Goal: Task Accomplishment & Management: Manage account settings

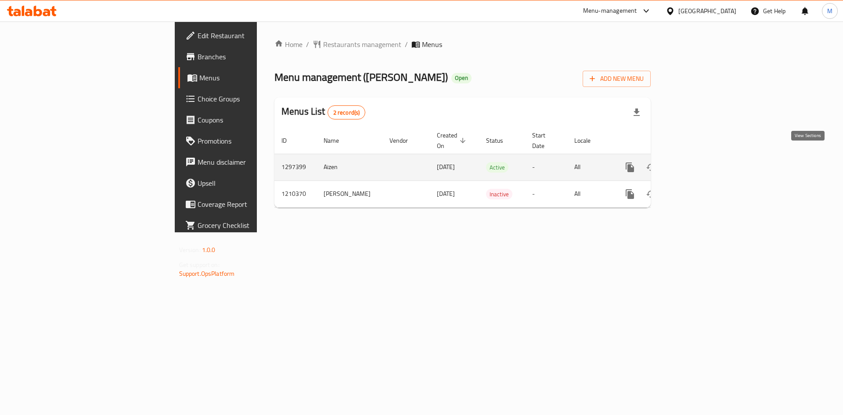
click at [697, 163] on icon "enhanced table" at bounding box center [693, 167] width 8 height 8
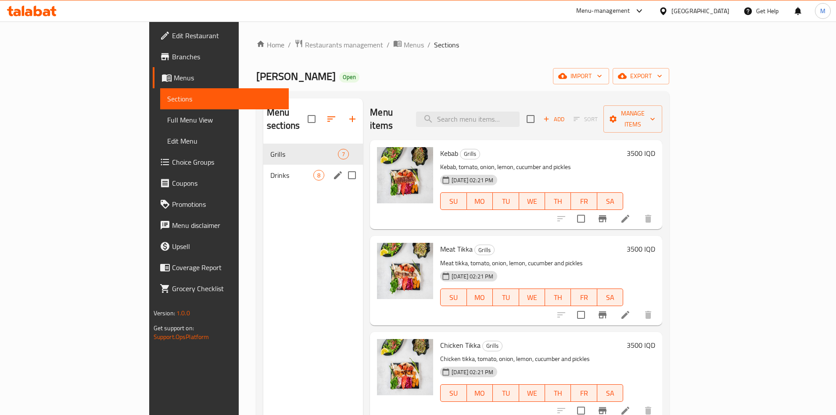
click at [263, 168] on div "Drinks 8" at bounding box center [313, 175] width 100 height 21
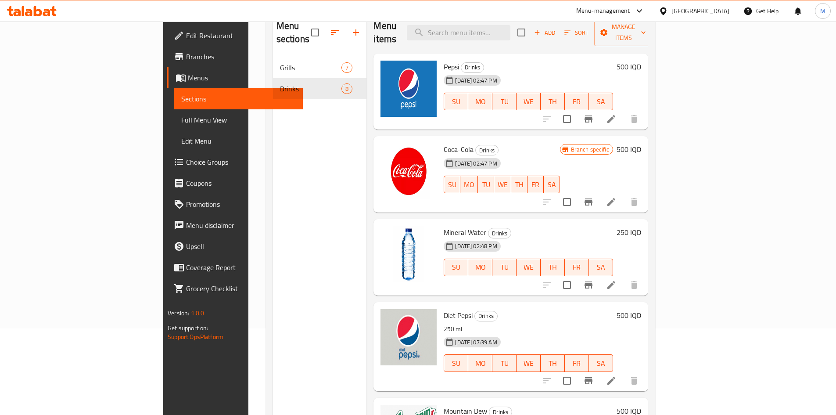
click at [641, 61] on h6 "500 IQD" at bounding box center [629, 67] width 25 height 12
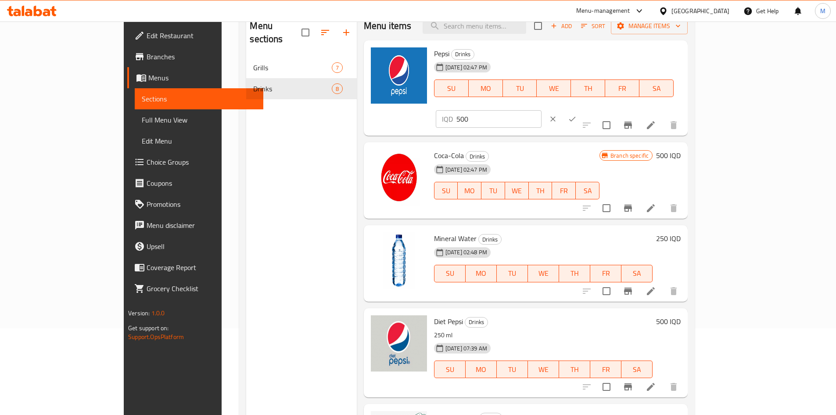
click at [542, 110] on input "500" at bounding box center [499, 119] width 85 height 18
type input "5"
click at [542, 110] on input "1000" at bounding box center [499, 119] width 85 height 18
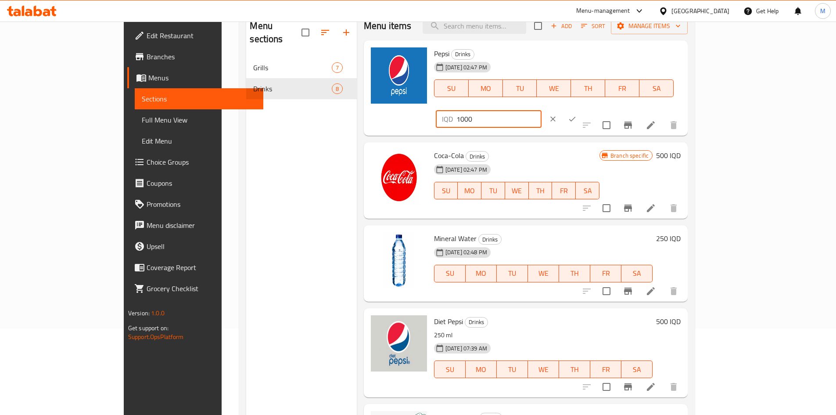
type input "1000"
click at [582, 109] on button "ok" at bounding box center [572, 118] width 19 height 19
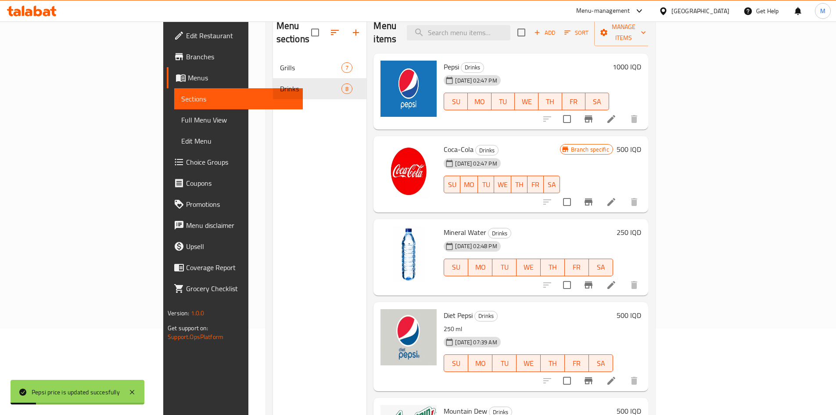
click at [641, 226] on h6 "250 IQD" at bounding box center [629, 232] width 25 height 12
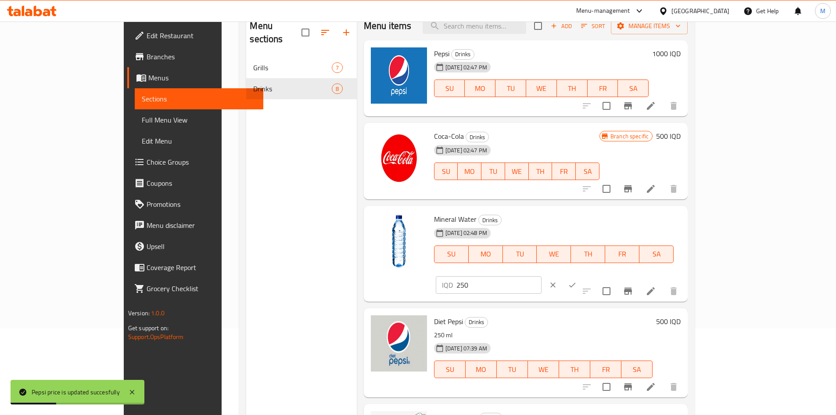
click at [681, 315] on h6 "500 IQD" at bounding box center [668, 321] width 25 height 12
click at [542, 391] on input "500" at bounding box center [499, 400] width 85 height 18
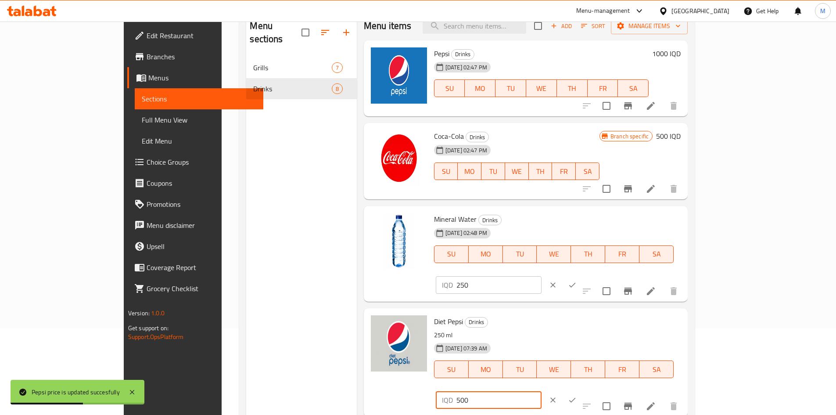
click at [542, 391] on input "500" at bounding box center [499, 400] width 85 height 18
paste input "10"
type input "1000"
click at [577, 396] on icon "ok" at bounding box center [572, 400] width 9 height 9
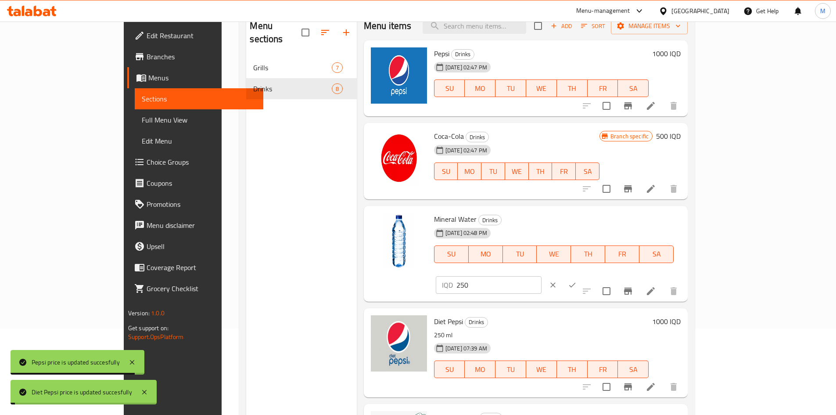
click at [582, 275] on div at bounding box center [562, 284] width 39 height 19
click at [577, 281] on icon "ok" at bounding box center [572, 285] width 9 height 9
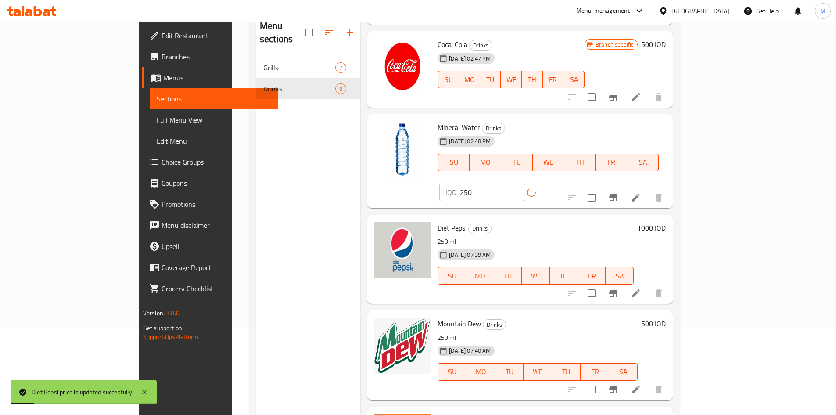
scroll to position [176, 0]
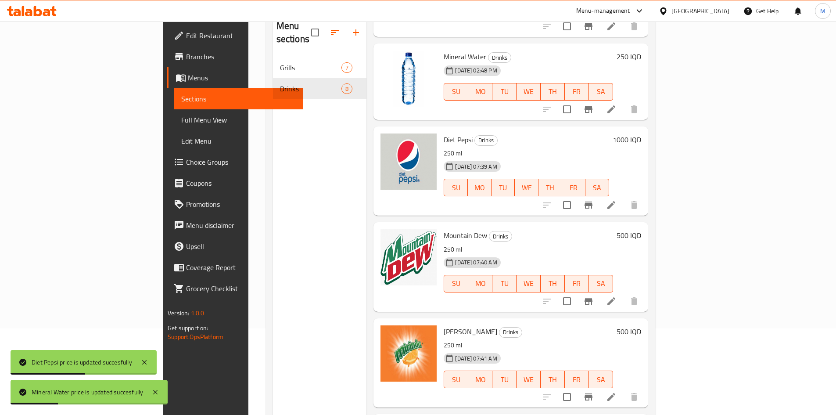
click at [641, 229] on div "500 IQD" at bounding box center [627, 266] width 28 height 75
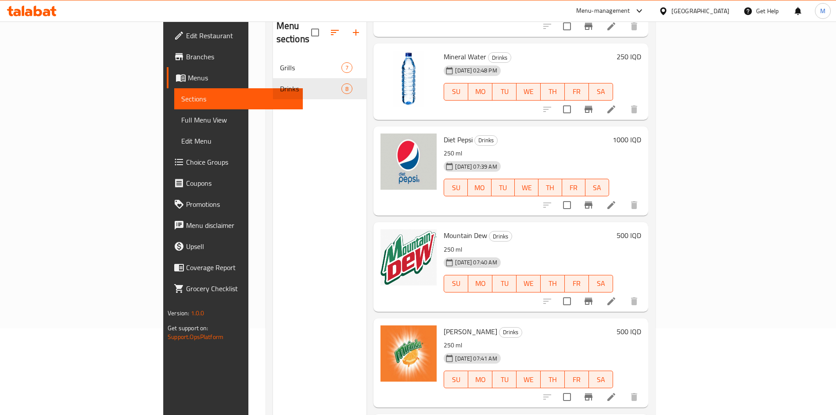
click at [641, 325] on h6 "500 IQD" at bounding box center [629, 331] width 25 height 12
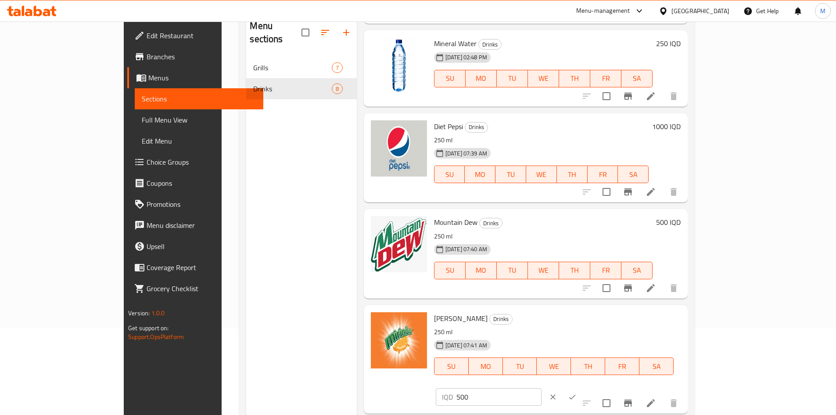
click at [542, 388] on input "500" at bounding box center [499, 397] width 85 height 18
paste input "10"
type input "1000"
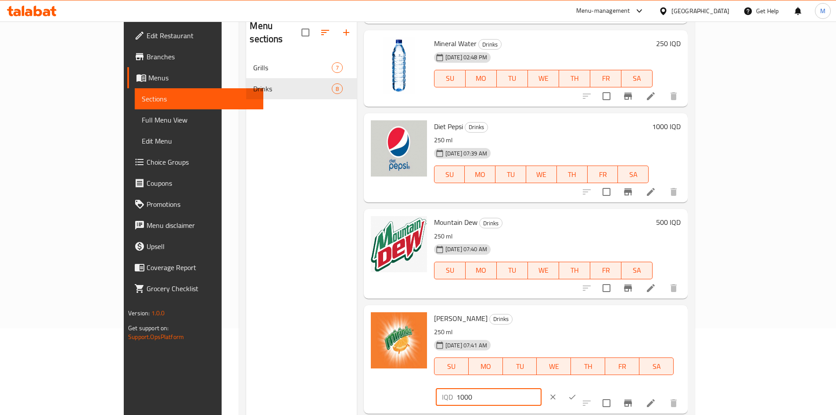
click at [595, 387] on div "IQD 1000 ​" at bounding box center [515, 396] width 159 height 19
click at [582, 387] on button "ok" at bounding box center [572, 396] width 19 height 19
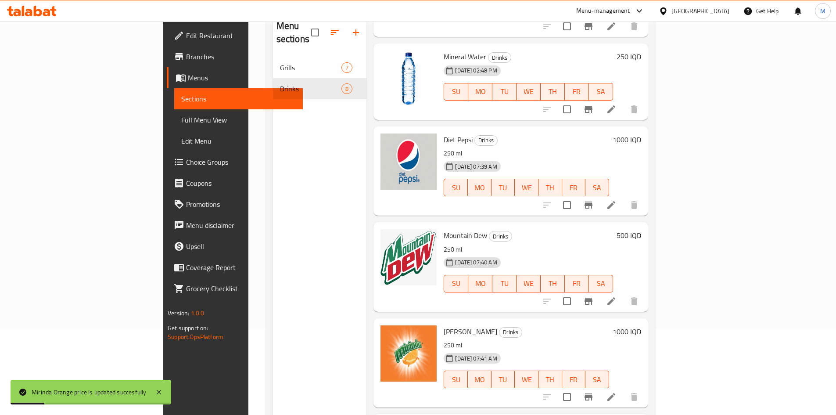
click at [641, 229] on h6 "500 IQD" at bounding box center [629, 235] width 25 height 12
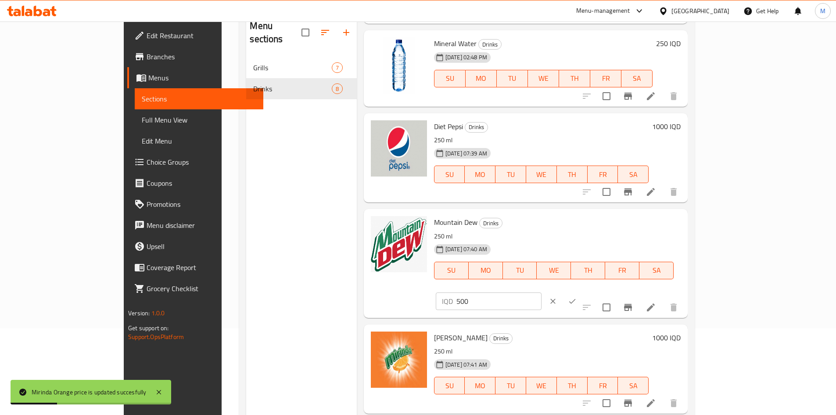
click at [542, 292] on input "500" at bounding box center [499, 301] width 85 height 18
paste input "10"
type input "1000"
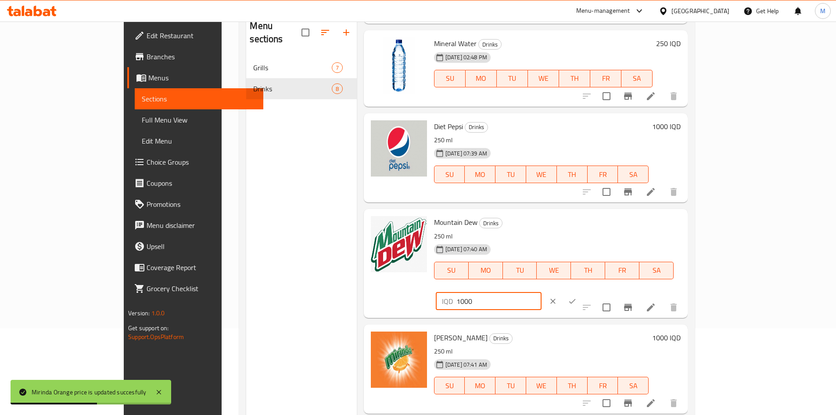
click at [577, 297] on icon "ok" at bounding box center [572, 301] width 9 height 9
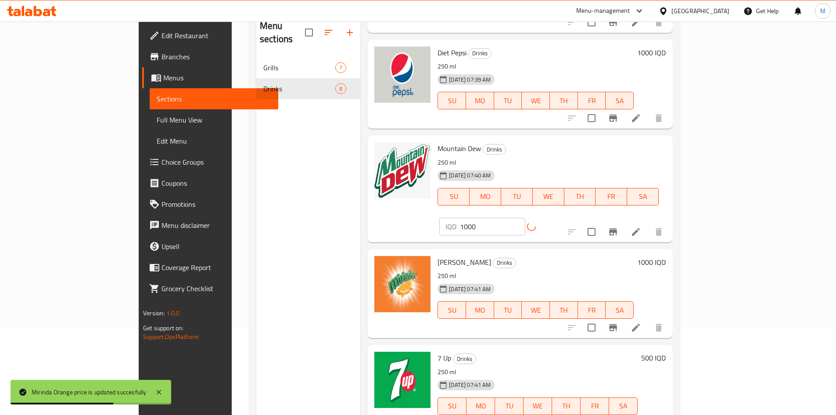
scroll to position [335, 0]
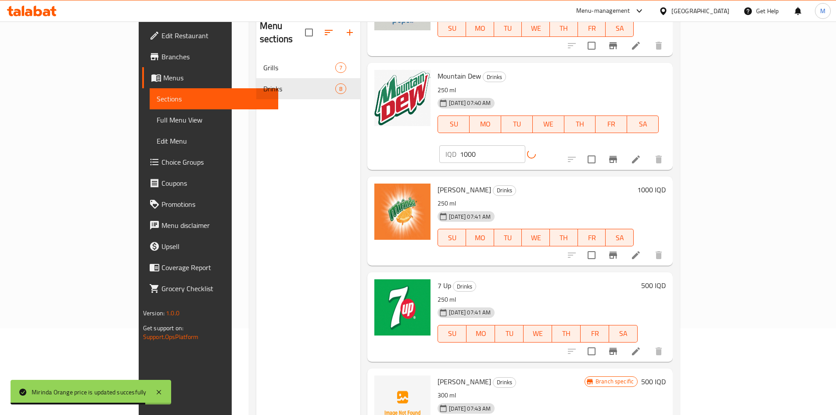
click at [666, 279] on h6 "500 IQD" at bounding box center [653, 285] width 25 height 12
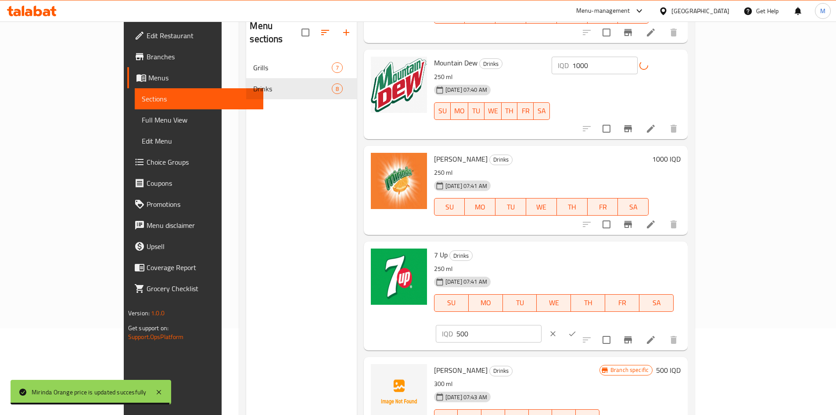
click at [542, 325] on input "500" at bounding box center [499, 334] width 85 height 18
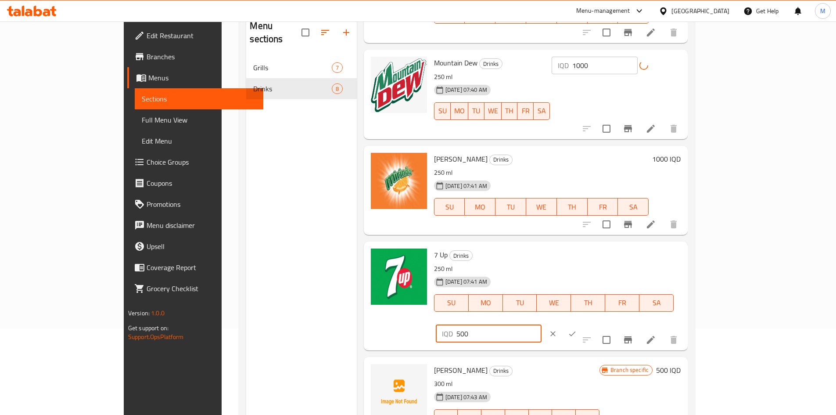
click at [542, 325] on input "500" at bounding box center [499, 334] width 85 height 18
paste input "10"
type input "1000"
click at [577, 329] on icon "ok" at bounding box center [572, 333] width 9 height 9
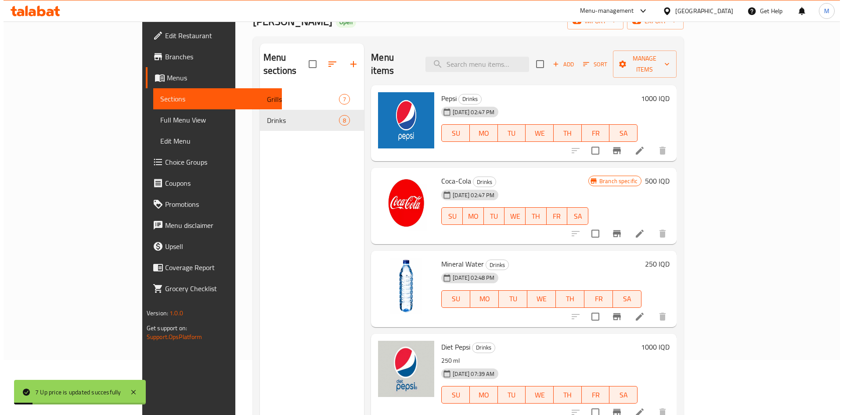
scroll to position [0, 0]
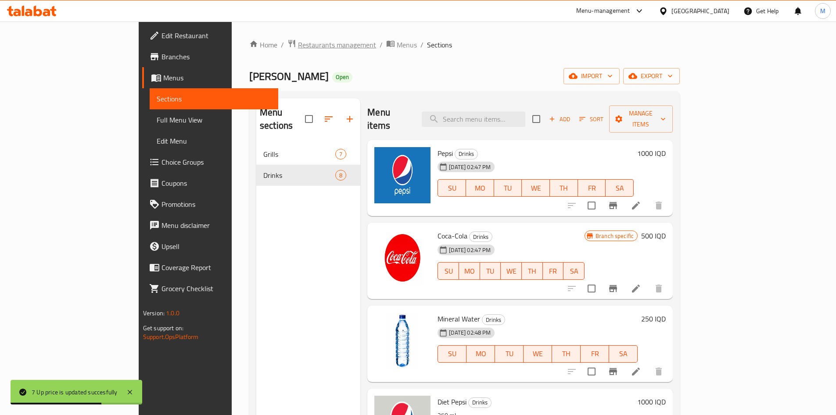
click at [298, 50] on span "Restaurants management" at bounding box center [337, 45] width 78 height 11
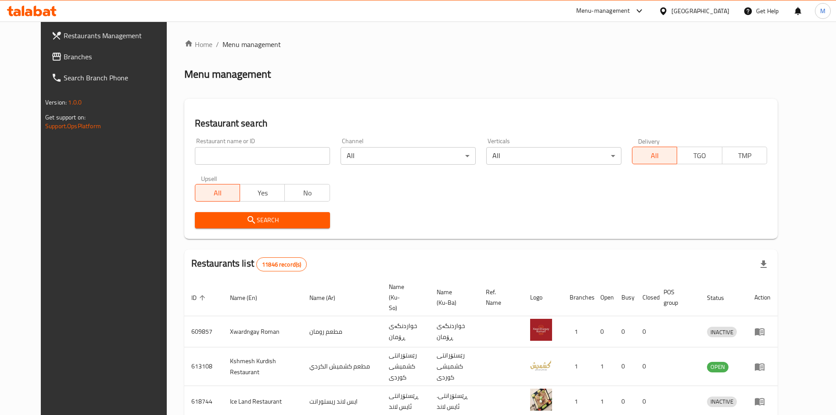
click at [237, 158] on input "search" at bounding box center [262, 156] width 135 height 18
click button "Search" at bounding box center [262, 220] width 135 height 16
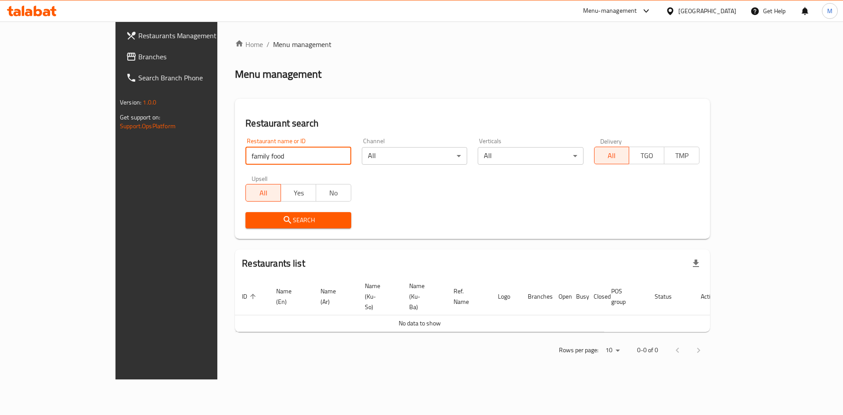
type input "family food"
click button "Search" at bounding box center [297, 220] width 105 height 16
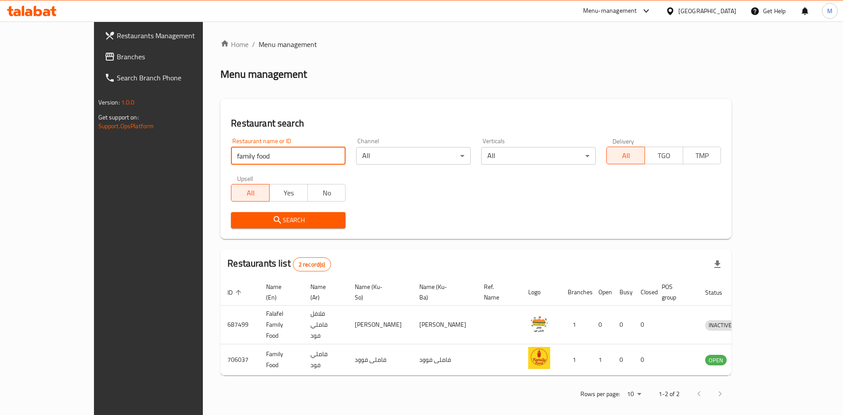
click at [259, 49] on span "Menu management" at bounding box center [288, 44] width 58 height 11
click at [203, 37] on div "Home / Menu management Menu management Restaurant search Restaurant name or ID …" at bounding box center [476, 222] width 546 height 401
click at [220, 39] on link "Home" at bounding box center [234, 44] width 28 height 11
